Goal: Find specific page/section: Find specific page/section

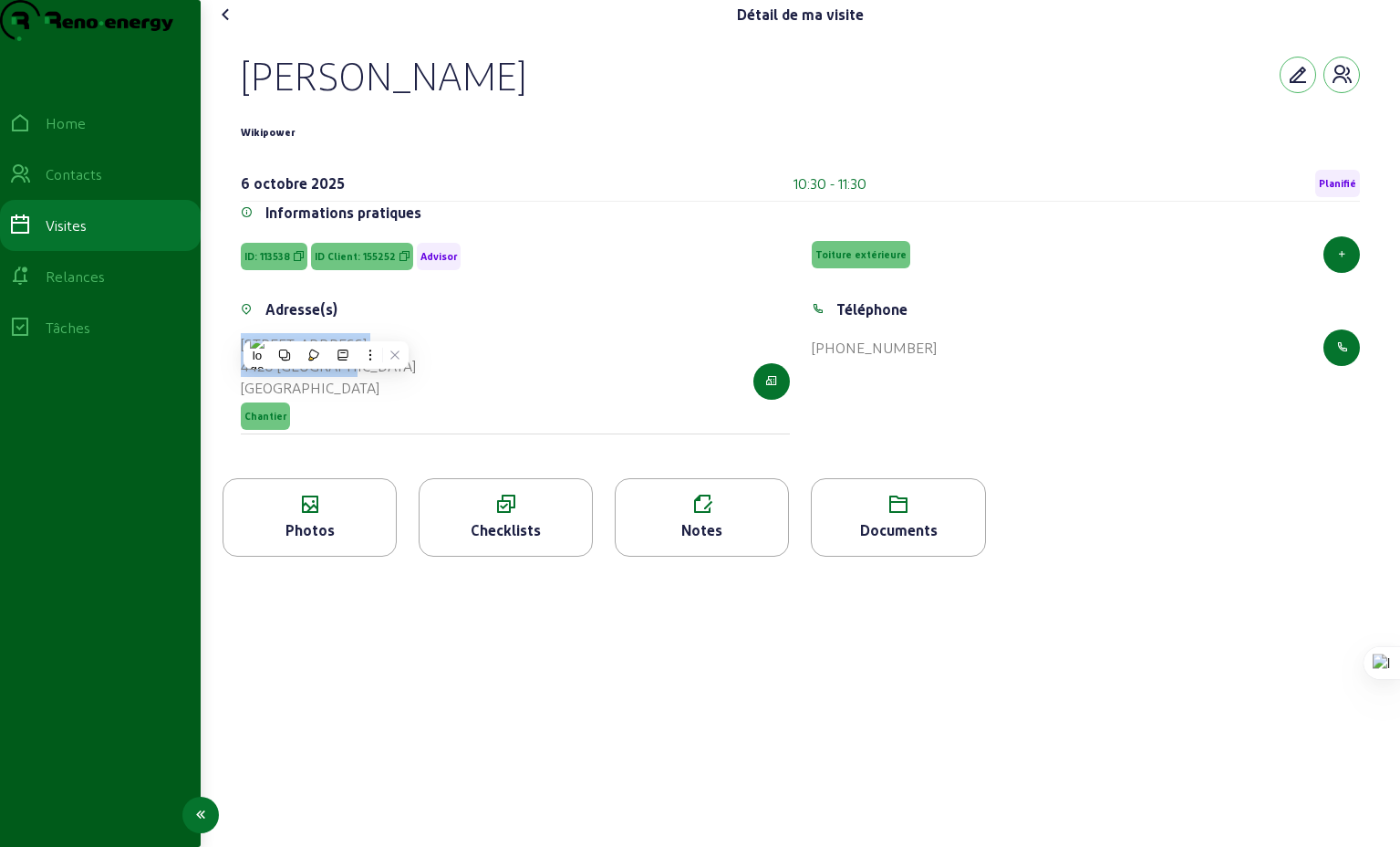
click at [75, 237] on div "Visites" at bounding box center [66, 225] width 41 height 22
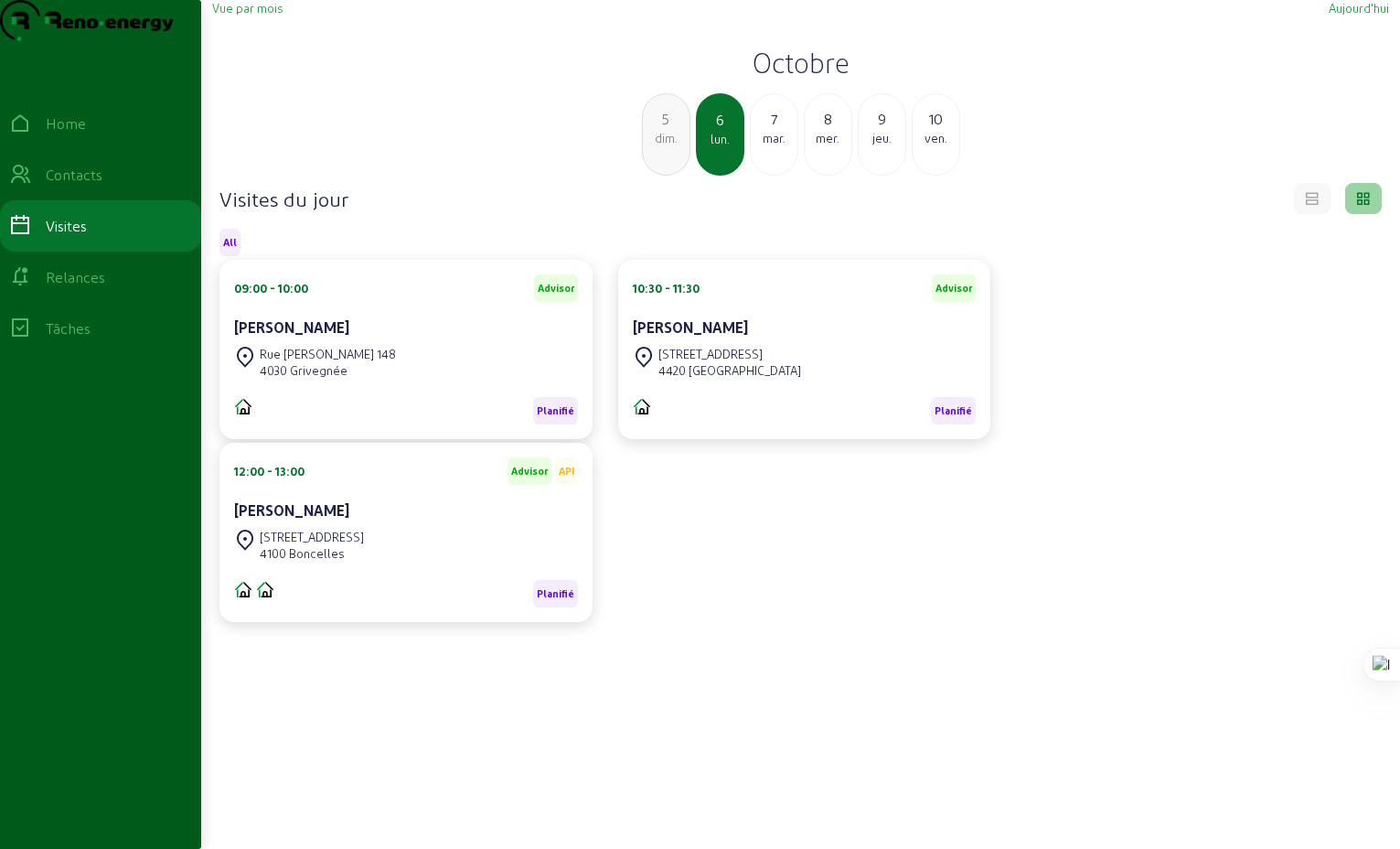
click at [777, 146] on div "mar." at bounding box center [774, 137] width 47 height 16
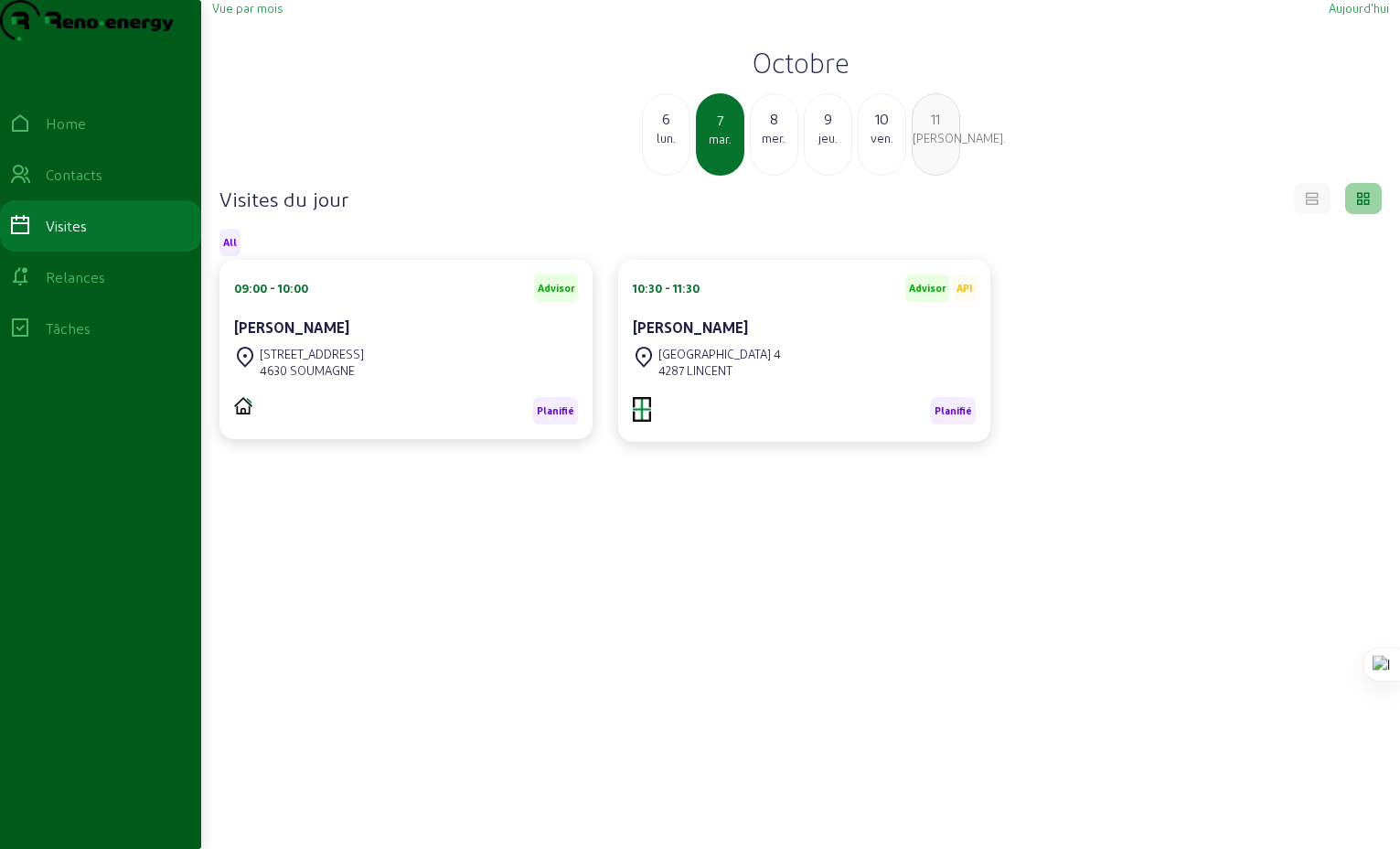
click at [664, 146] on div "lun." at bounding box center [665, 137] width 47 height 16
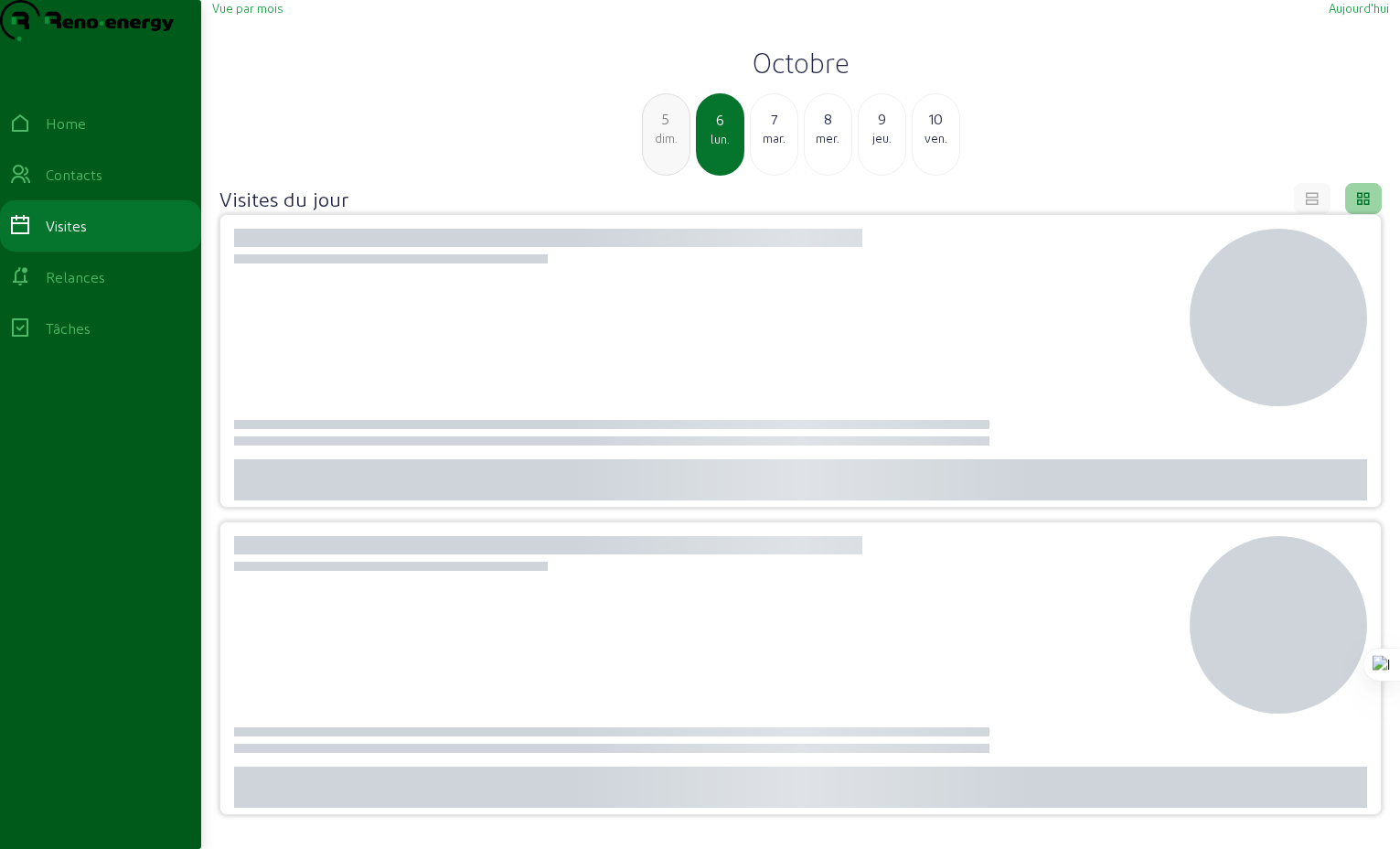
click at [664, 146] on div "dim." at bounding box center [665, 137] width 47 height 16
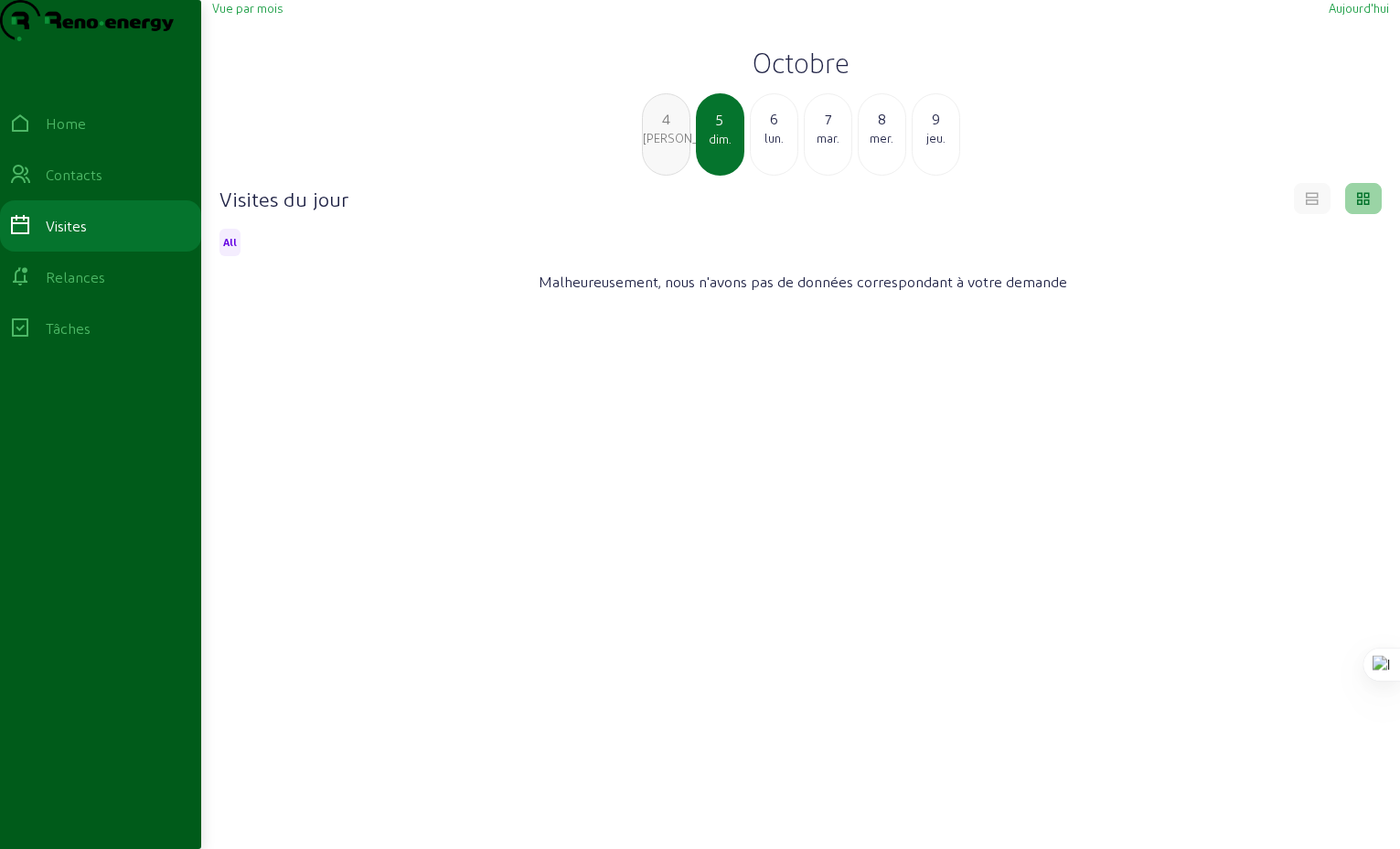
click at [777, 130] on div "6" at bounding box center [774, 118] width 47 height 22
